Goal: Check status: Check status

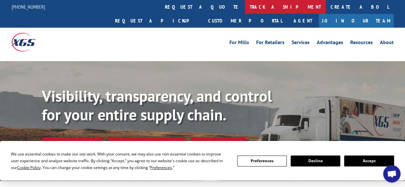
click at [245, 6] on link "track a shipment" at bounding box center [285, 7] width 81 height 14
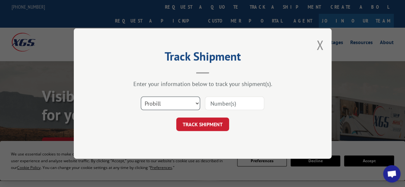
click at [194, 104] on select "Select category... Probill BOL PO" at bounding box center [170, 104] width 59 height 14
select select "bol"
click at [141, 97] on select "Select category... Probill BOL PO" at bounding box center [170, 104] width 59 height 14
click at [229, 102] on input at bounding box center [234, 104] width 59 height 14
paste input "7066009"
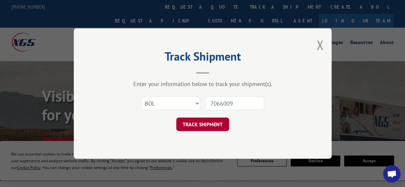
type input "7066009"
click at [205, 121] on button "TRACK SHIPMENT" at bounding box center [202, 125] width 53 height 14
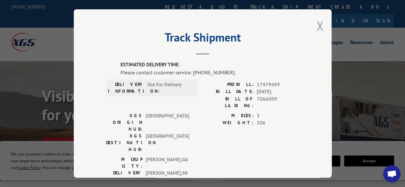
click at [320, 27] on button "Close modal" at bounding box center [319, 25] width 7 height 17
